Goal: Find contact information: Find contact information

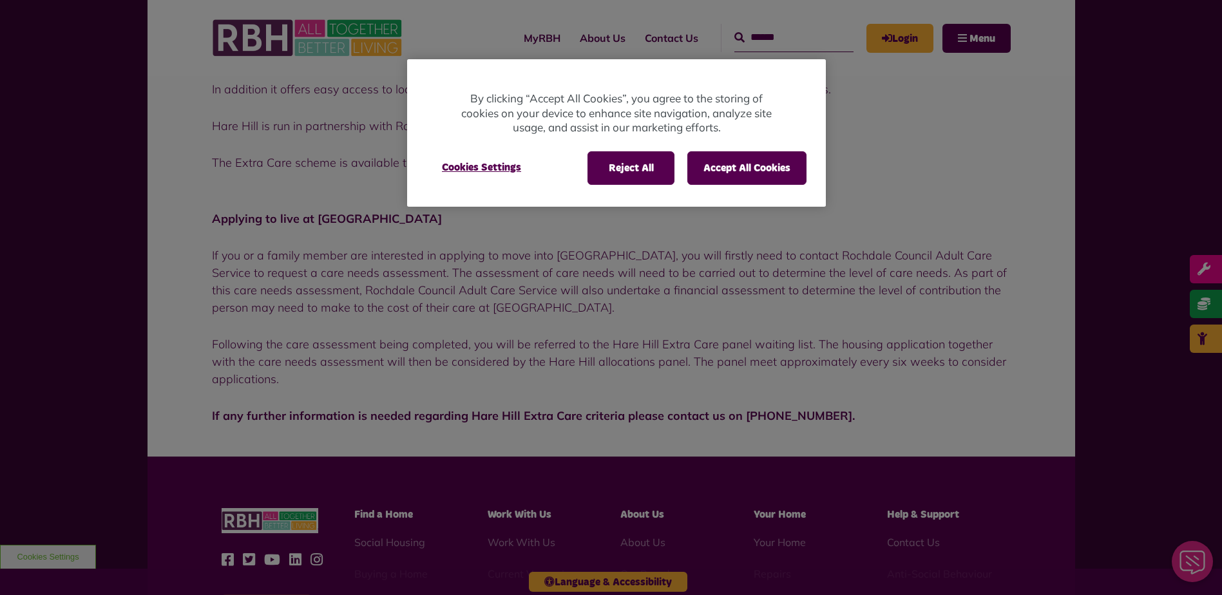
scroll to position [451, 0]
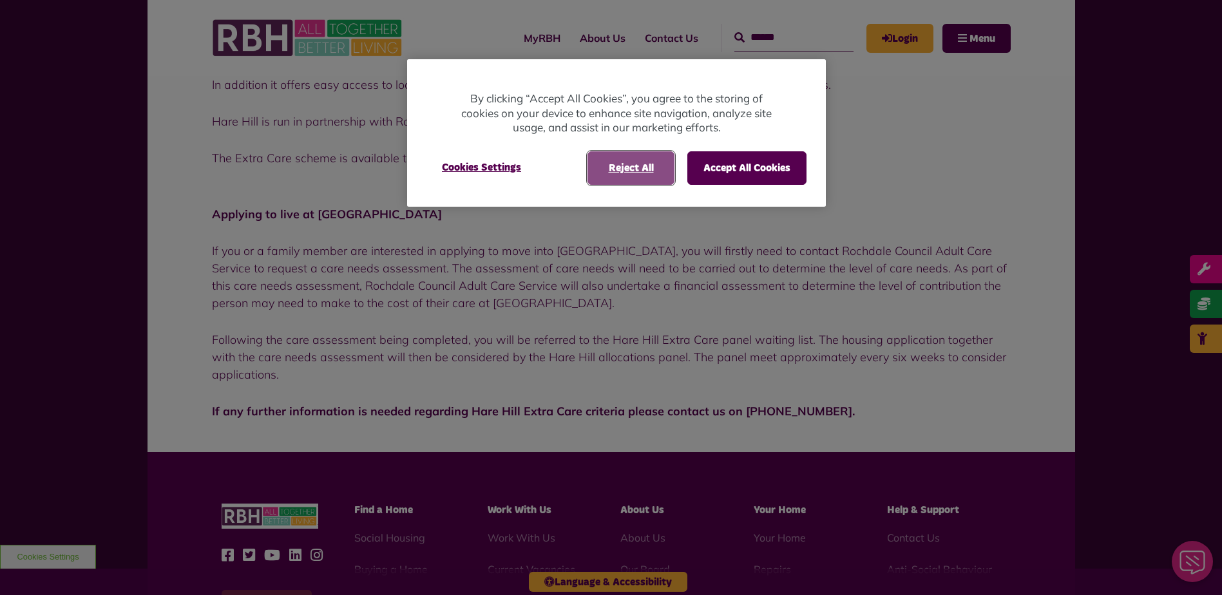
click at [641, 166] on button "Reject All" at bounding box center [631, 168] width 87 height 34
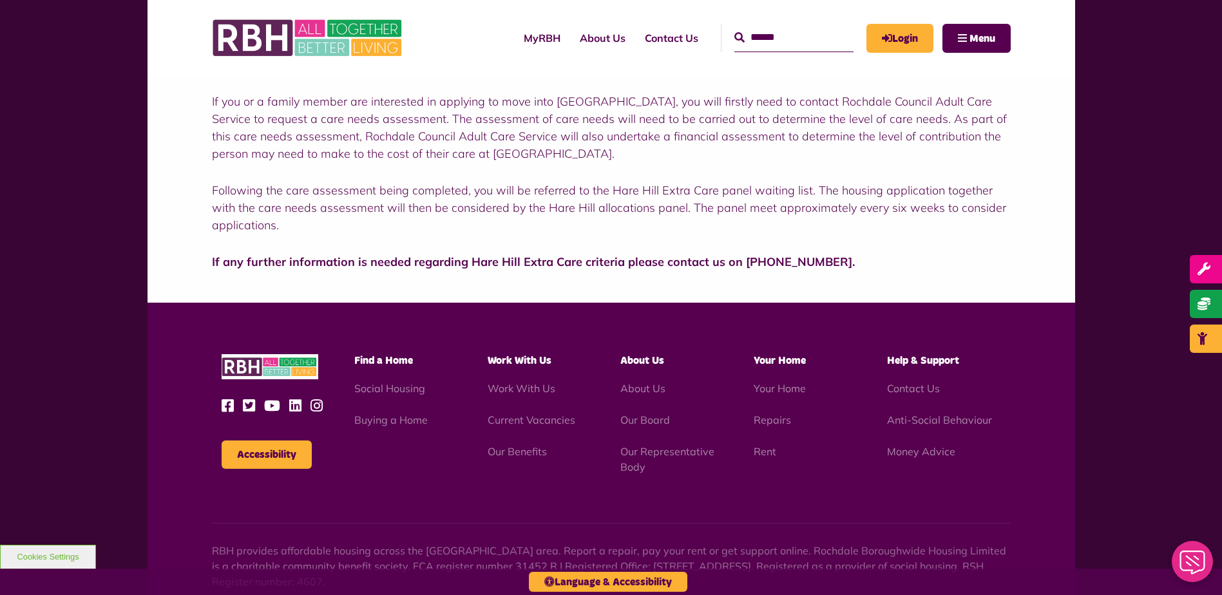
scroll to position [644, 0]
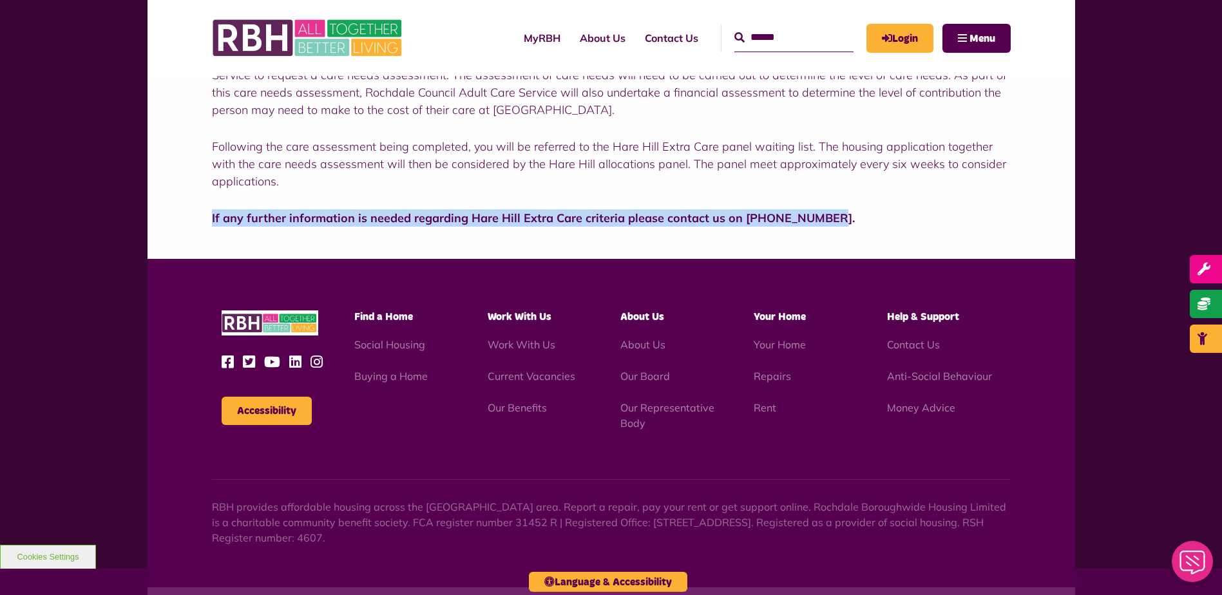
drag, startPoint x: 840, startPoint y: 221, endPoint x: 189, endPoint y: 214, distance: 651.5
click at [189, 214] on div "Applying to live at [GEOGRAPHIC_DATA] If you or a family member are interested …" at bounding box center [612, 132] width 928 height 253
click at [356, 190] on div "Applying to live at Hare Hill If you or a family member are interested in apply…" at bounding box center [611, 119] width 799 height 215
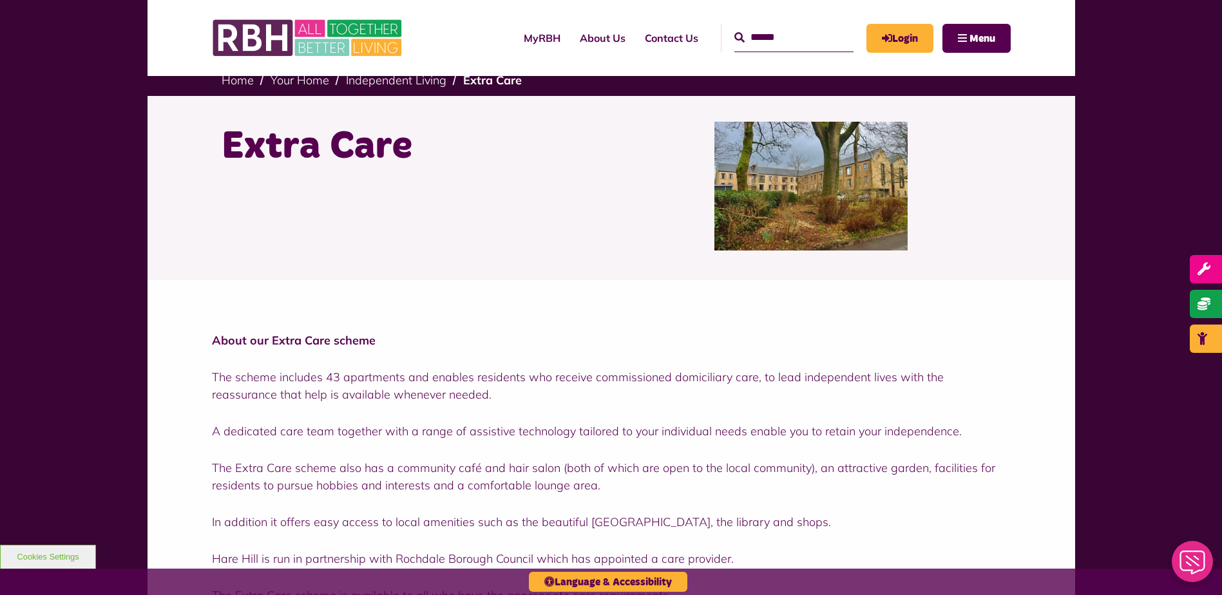
scroll to position [0, 0]
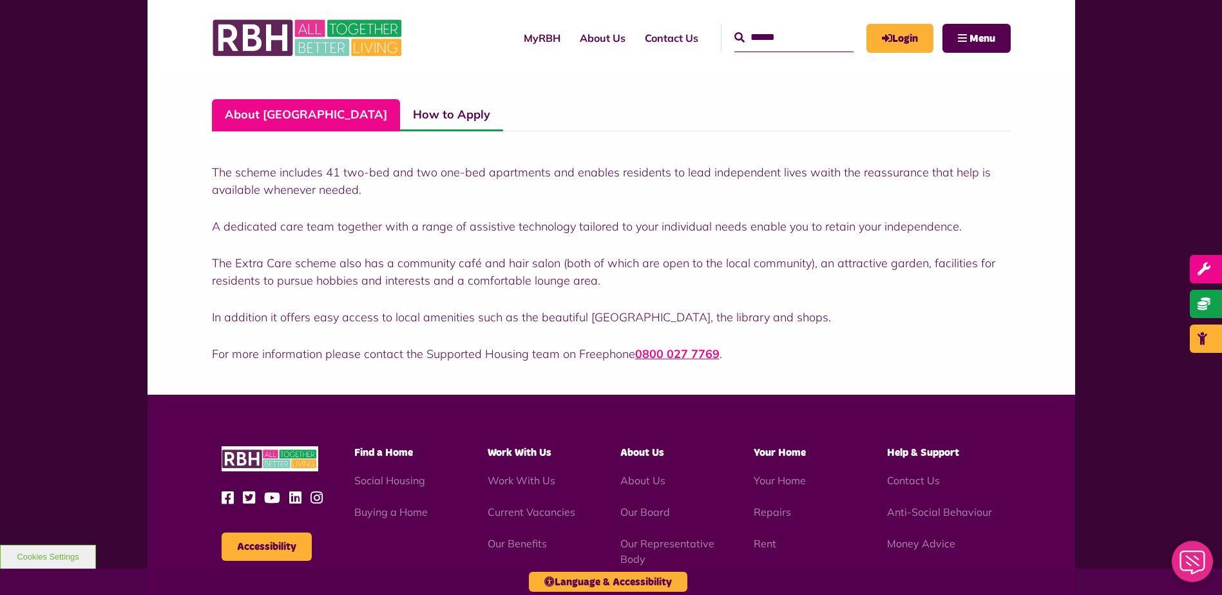
scroll to position [322, 0]
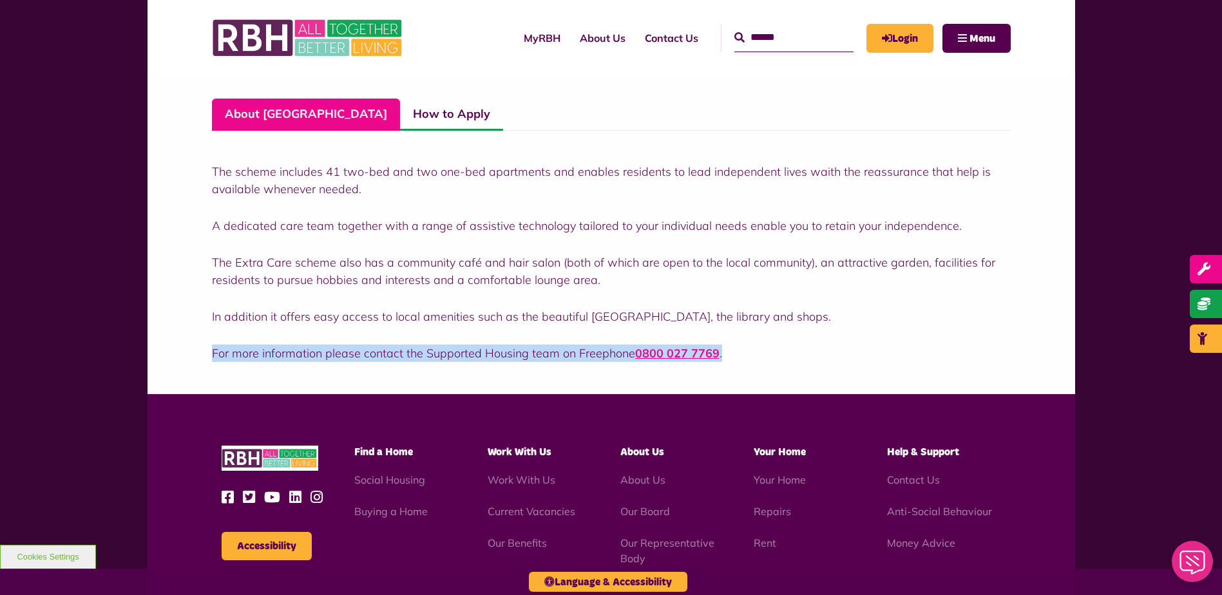
drag, startPoint x: 207, startPoint y: 352, endPoint x: 740, endPoint y: 366, distance: 533.7
click at [740, 366] on div "Extra Care About [GEOGRAPHIC_DATA] How to Apply The scheme includes 41 two-bed …" at bounding box center [612, 183] width 928 height 423
copy p "For more information please contact the Supported Housing team on Freephone 080…"
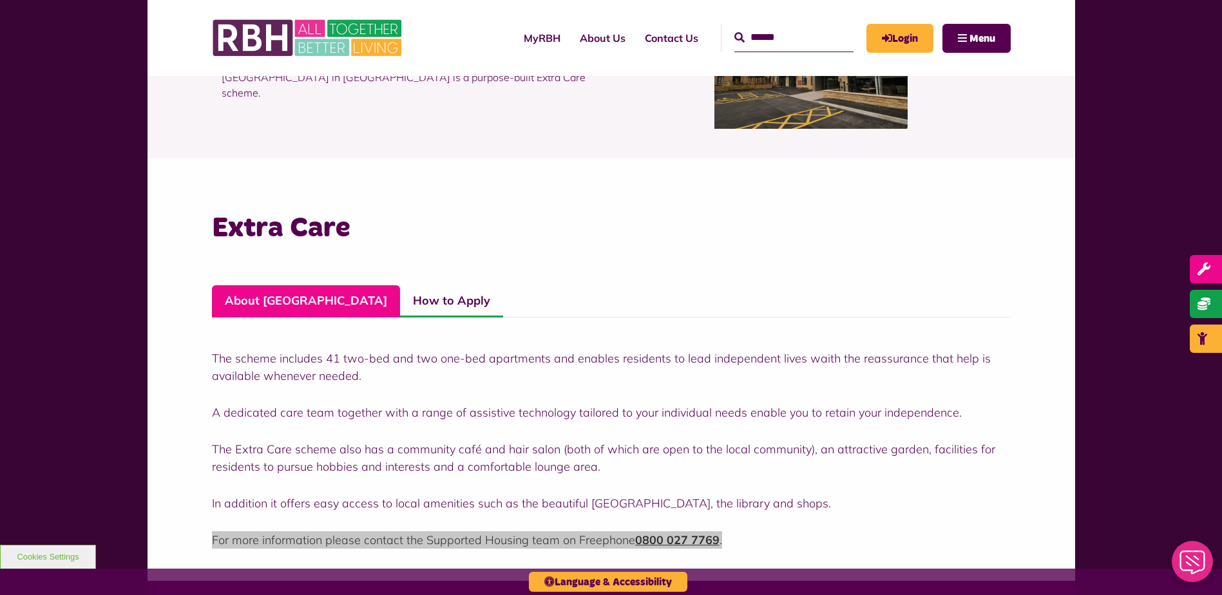
scroll to position [129, 0]
